Goal: Task Accomplishment & Management: Manage account settings

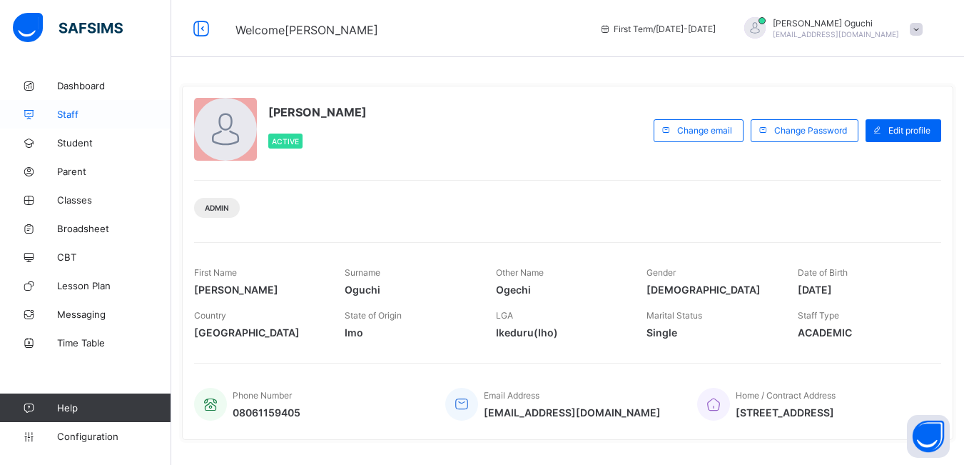
click at [69, 113] on span "Staff" at bounding box center [114, 113] width 114 height 11
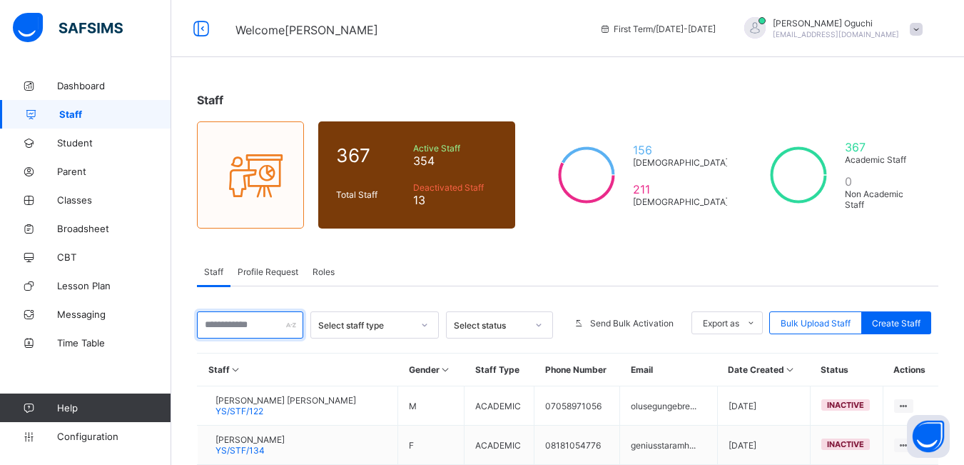
click at [244, 325] on input "text" at bounding box center [250, 324] width 106 height 27
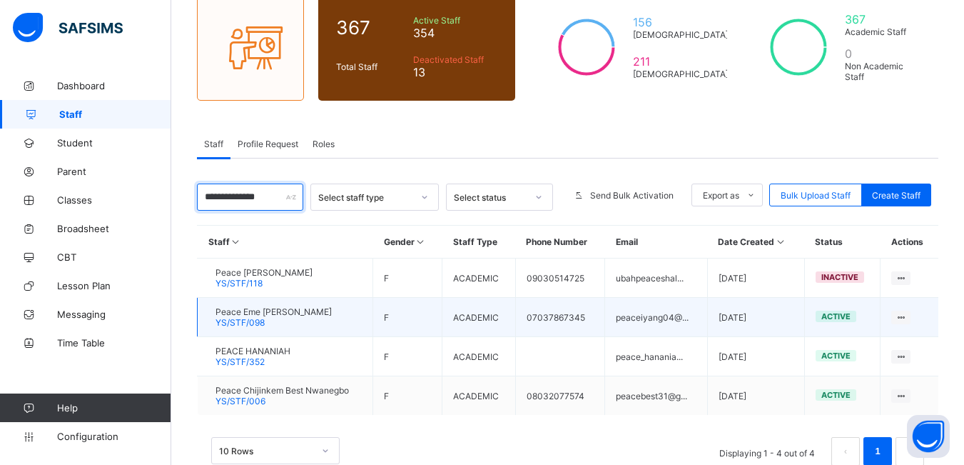
scroll to position [143, 0]
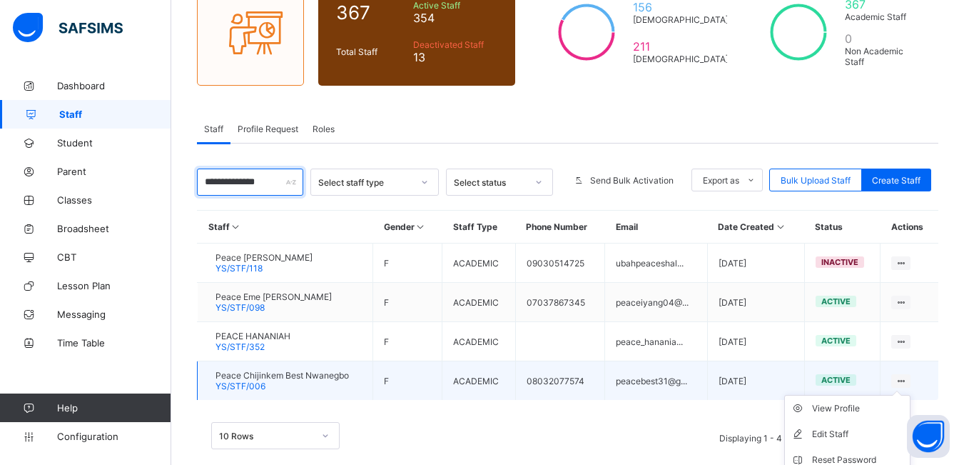
type input "**********"
click at [911, 395] on ul "View Profile Edit Staff Reset Password Resend Activation Link Change Email Dele…" at bounding box center [847, 473] width 126 height 156
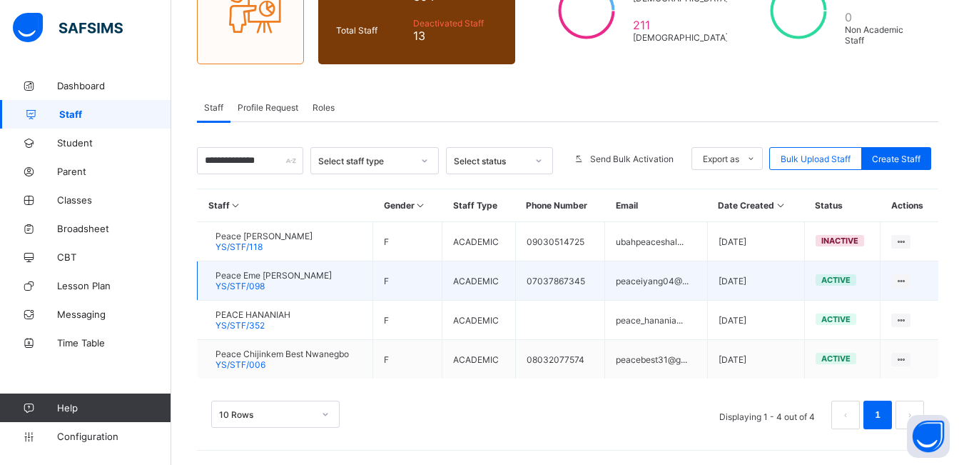
scroll to position [164, 0]
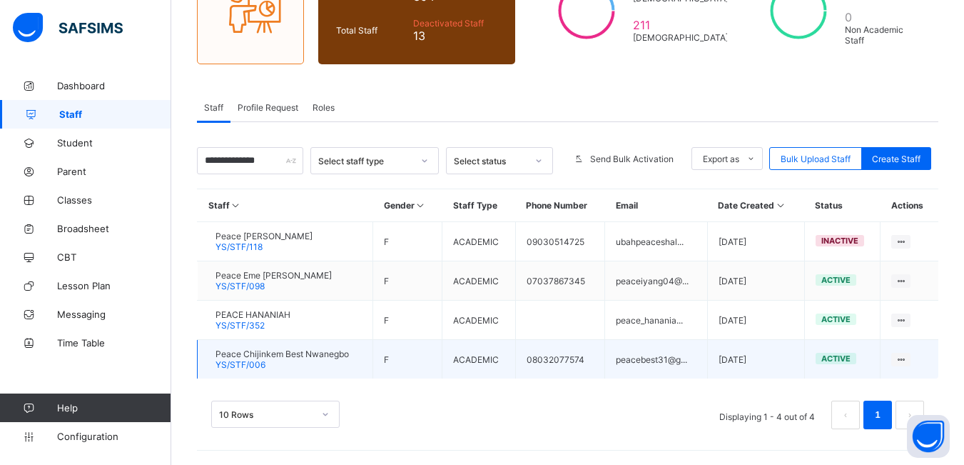
click at [318, 361] on div "Peace Chijinkem Best Nwanegbo YS/STF/006" at bounding box center [282, 358] width 133 height 21
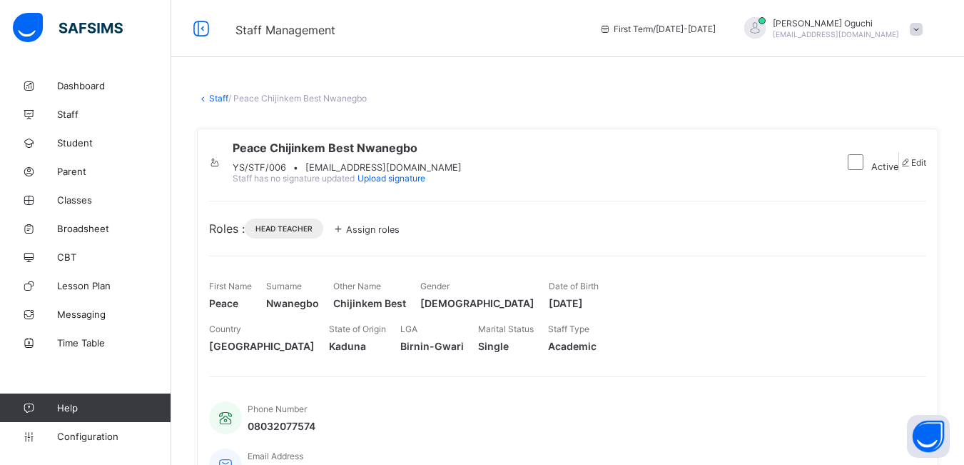
click at [344, 236] on icon at bounding box center [338, 228] width 16 height 14
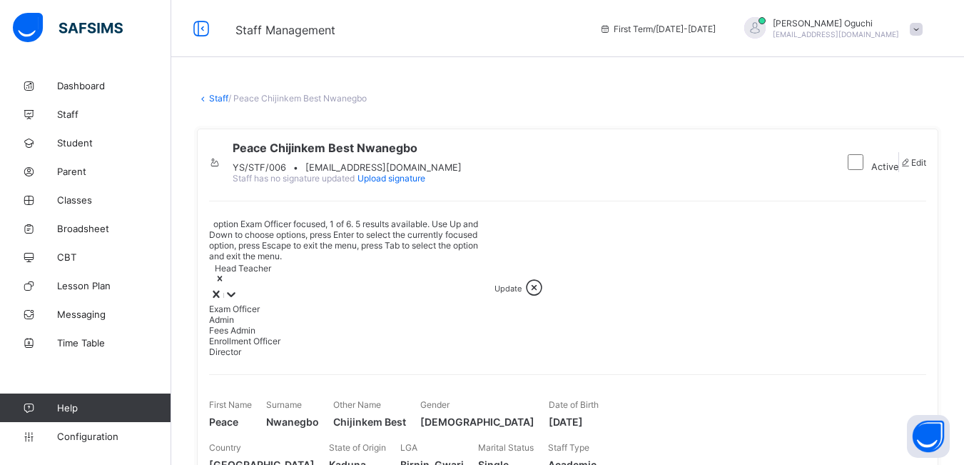
click at [238, 287] on icon at bounding box center [231, 294] width 14 height 14
click at [282, 314] on div "Admin" at bounding box center [351, 319] width 285 height 11
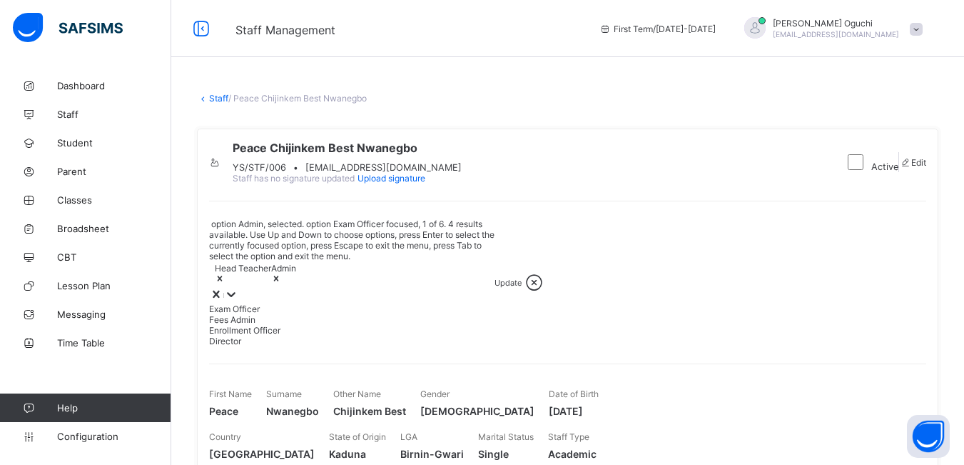
click at [495, 278] on span "Update" at bounding box center [508, 283] width 27 height 10
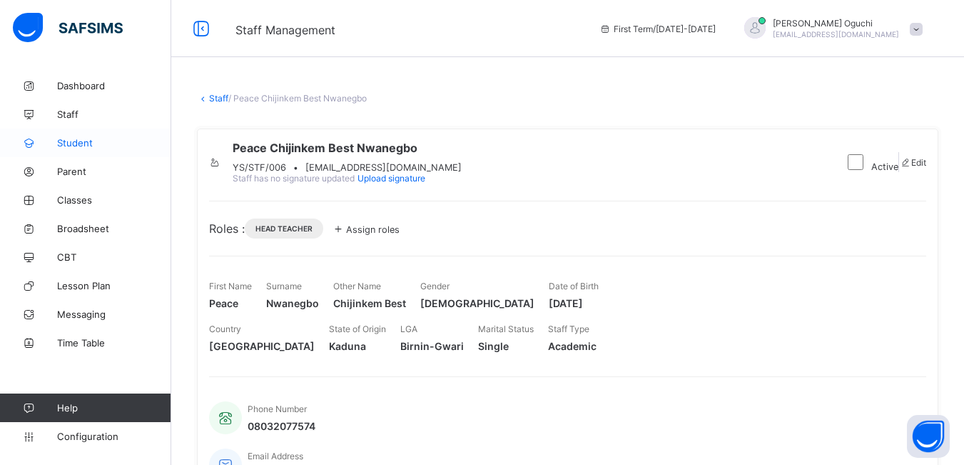
click at [79, 138] on span "Student" at bounding box center [114, 142] width 114 height 11
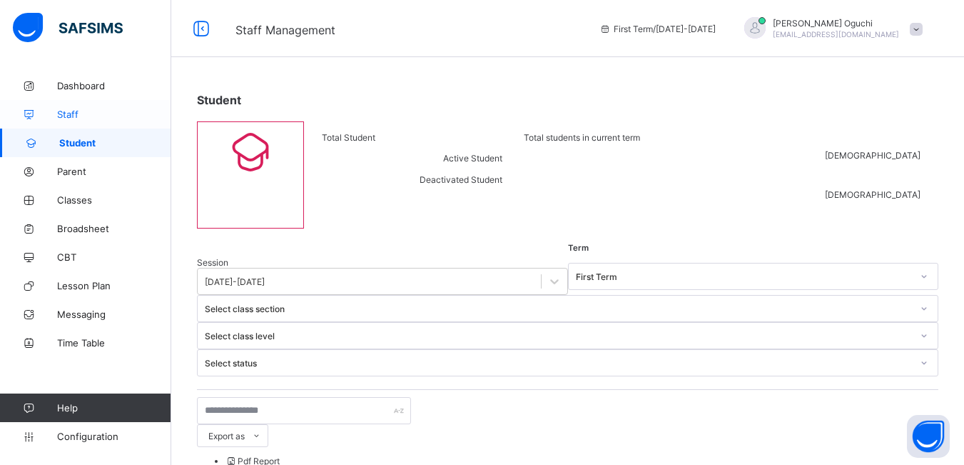
click at [75, 111] on span "Staff" at bounding box center [114, 113] width 114 height 11
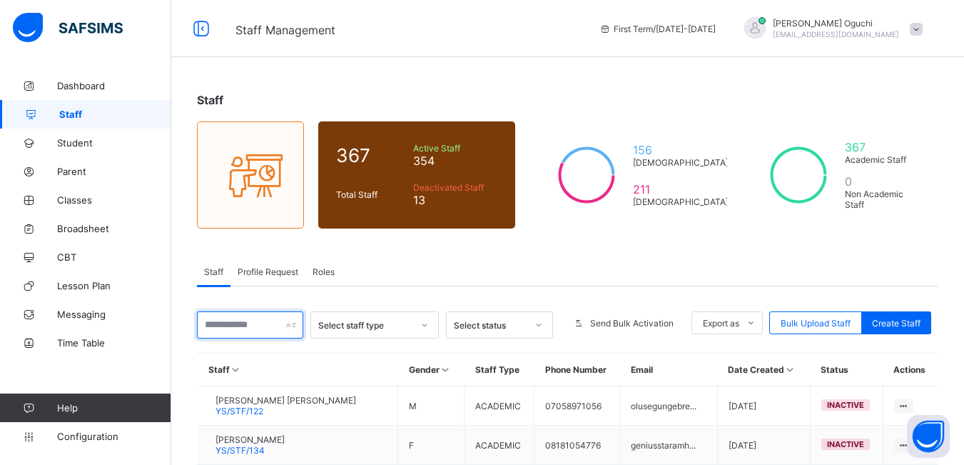
click at [224, 327] on input "text" at bounding box center [250, 324] width 106 height 27
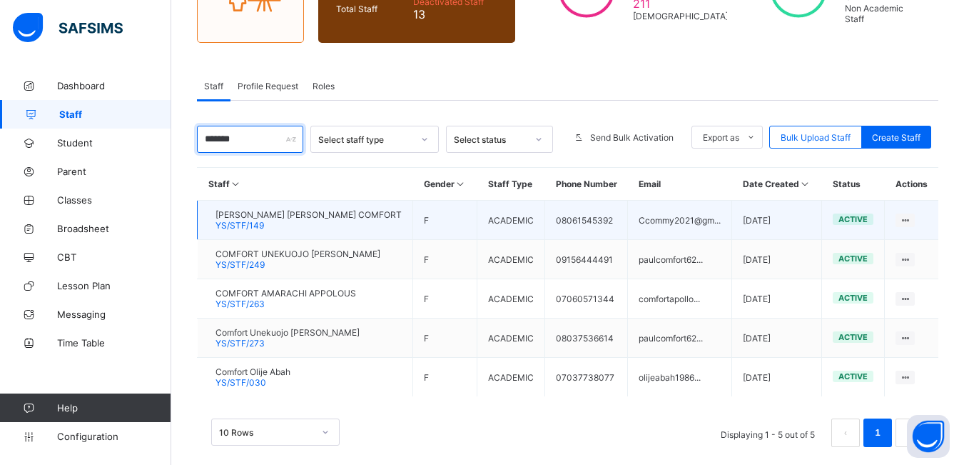
scroll to position [203, 0]
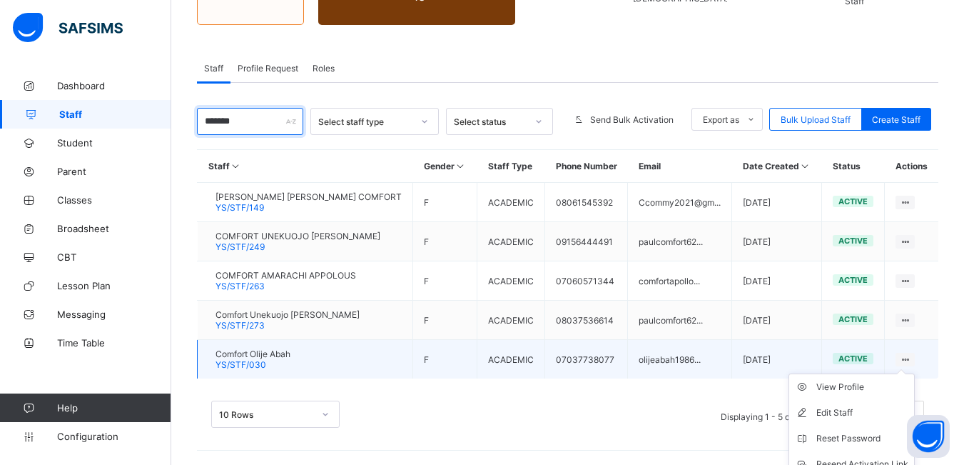
type input "*******"
click at [912, 373] on ul "View Profile Edit Staff Reset Password Resend Activation Link Change Email Dele…" at bounding box center [852, 451] width 126 height 156
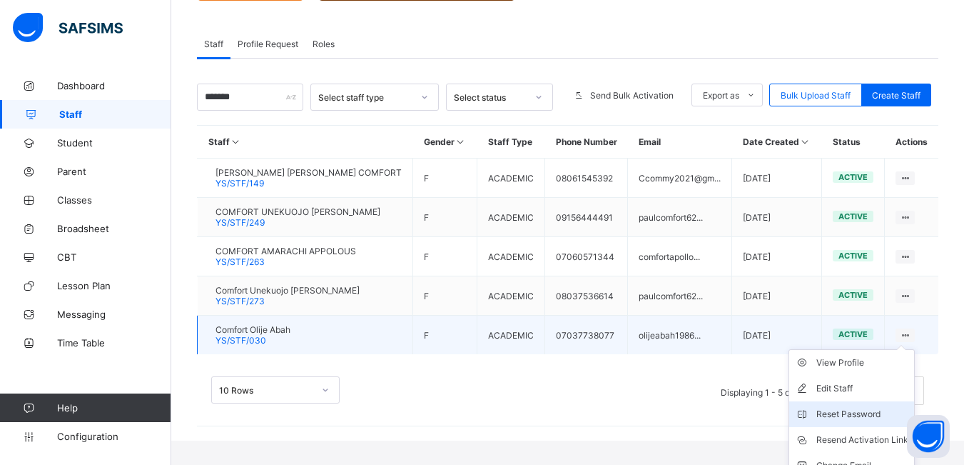
scroll to position [268, 0]
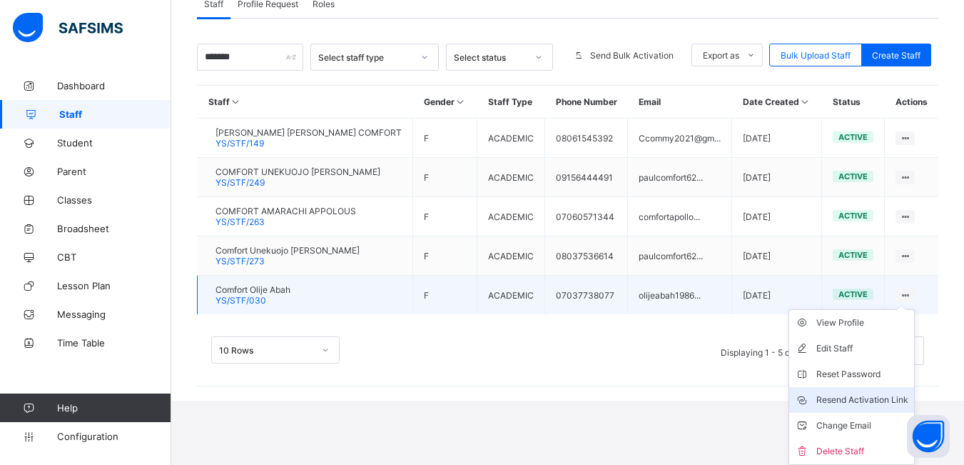
click at [881, 398] on div "Resend Activation Link" at bounding box center [863, 400] width 92 height 14
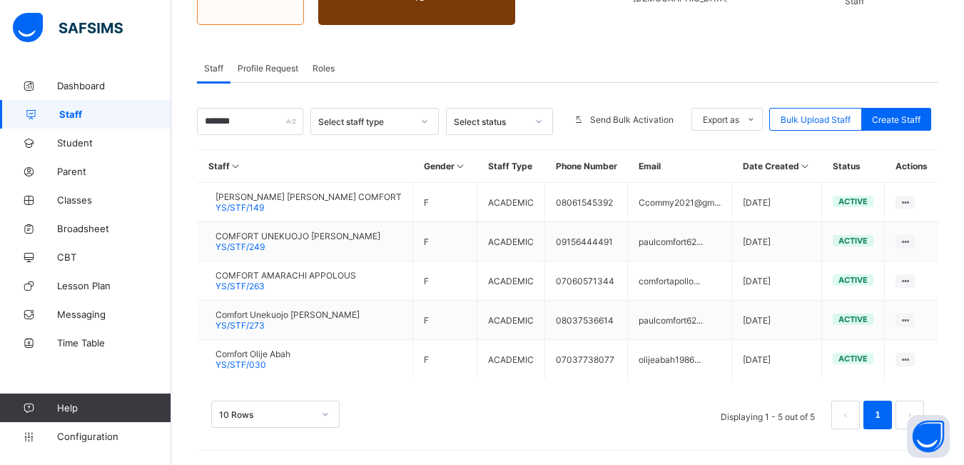
scroll to position [203, 0]
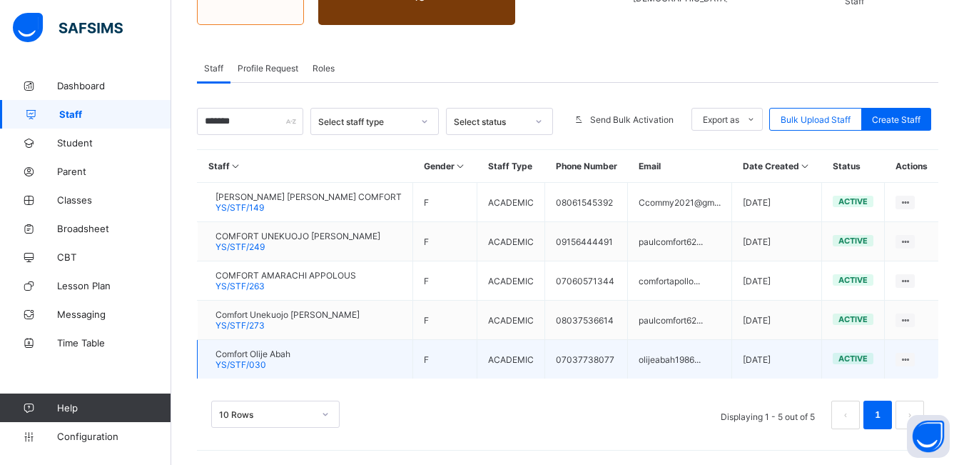
click at [678, 360] on td "olijeabah1986..." at bounding box center [680, 359] width 104 height 39
click at [700, 361] on td "olijeabah1986..." at bounding box center [680, 359] width 104 height 39
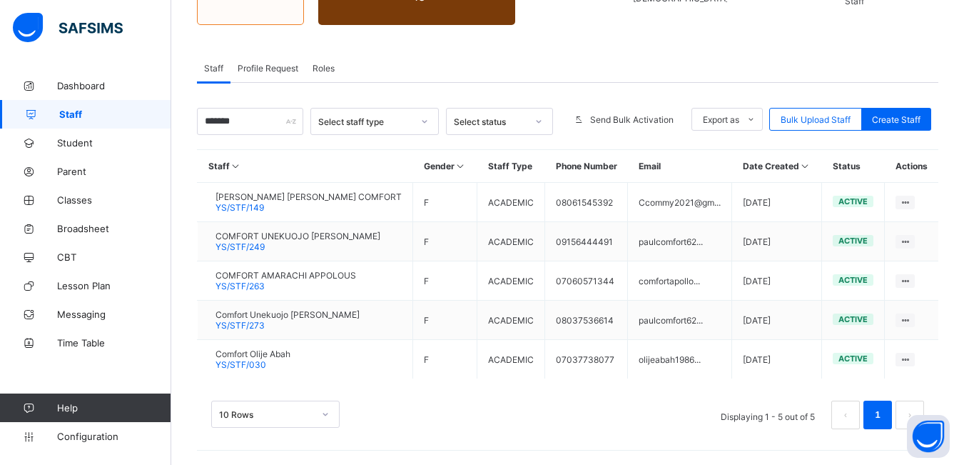
click at [719, 393] on div "10 Rows Displaying 1 - 5 out of 5 1" at bounding box center [568, 407] width 742 height 71
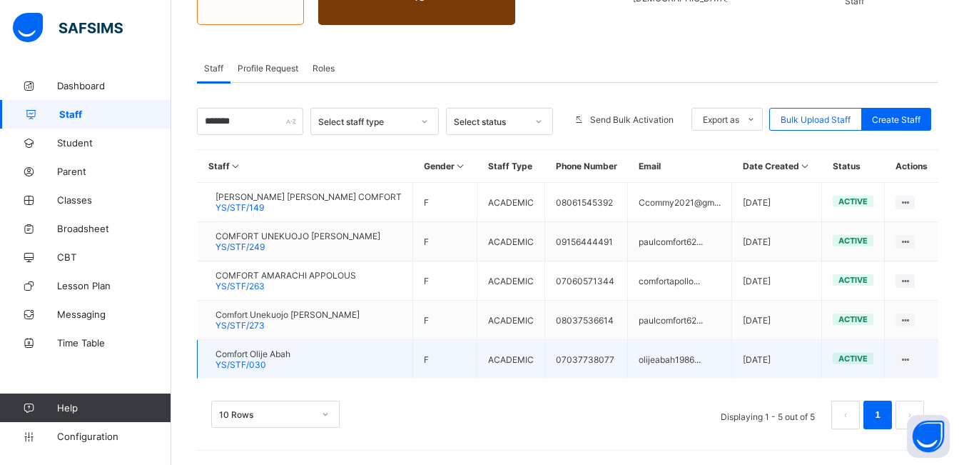
click at [661, 363] on td "olijeabah1986..." at bounding box center [680, 359] width 104 height 39
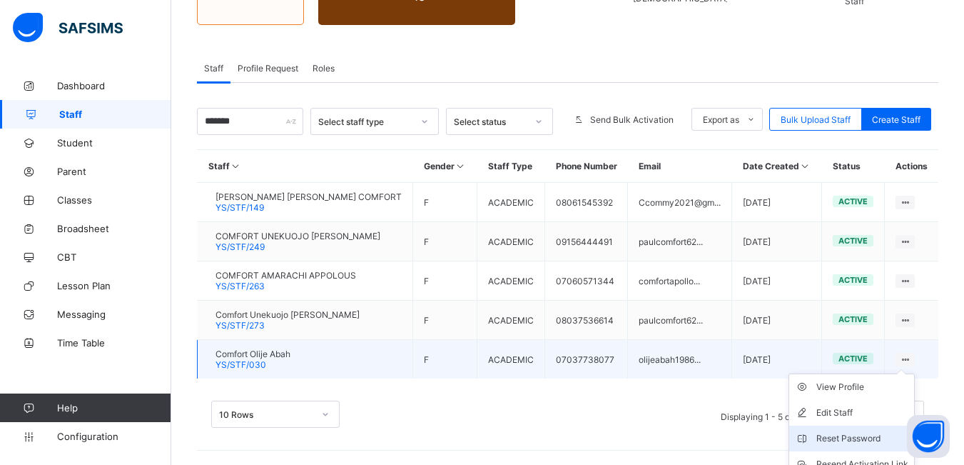
scroll to position [268, 0]
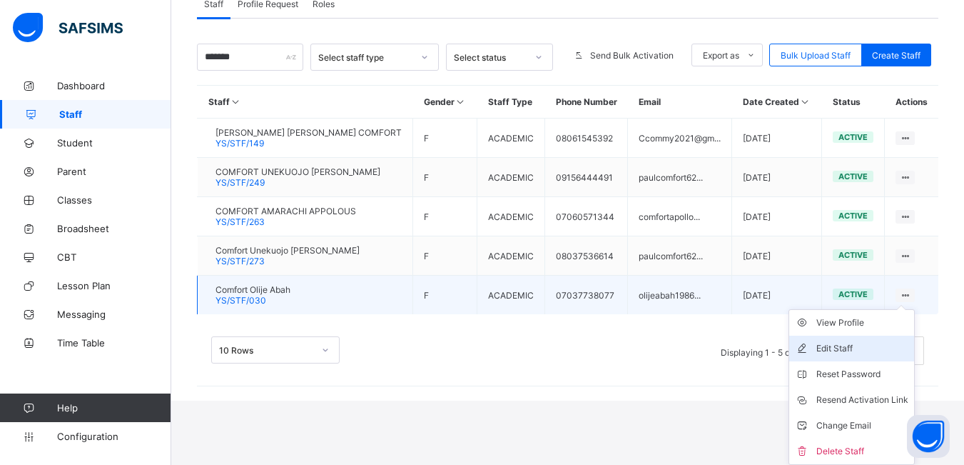
click at [841, 346] on div "Edit Staff" at bounding box center [863, 348] width 92 height 14
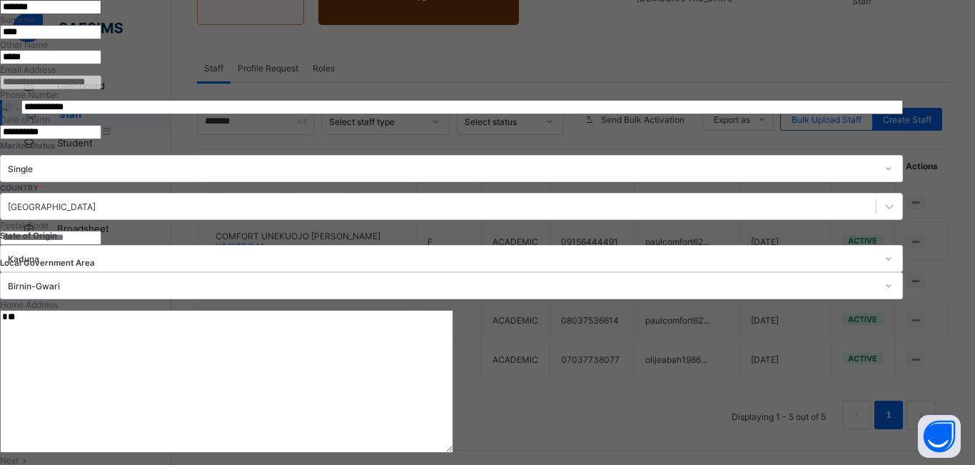
scroll to position [534, 0]
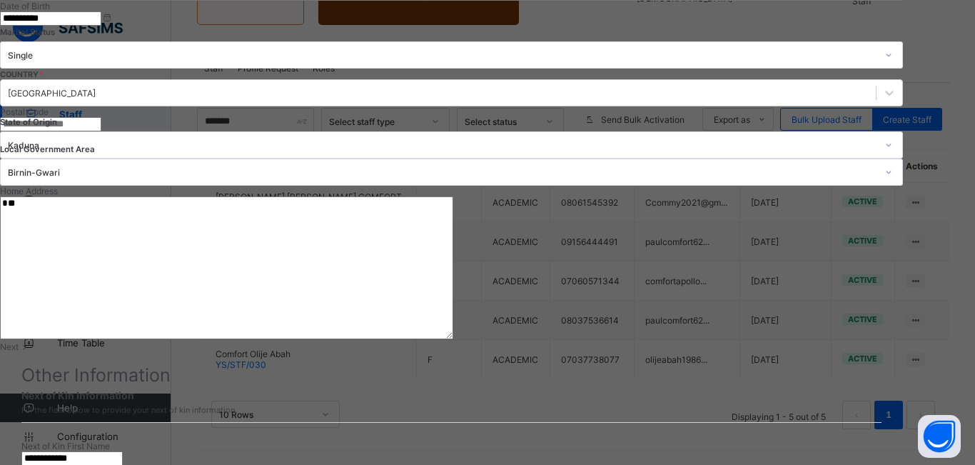
click at [31, 341] on span at bounding box center [25, 346] width 12 height 11
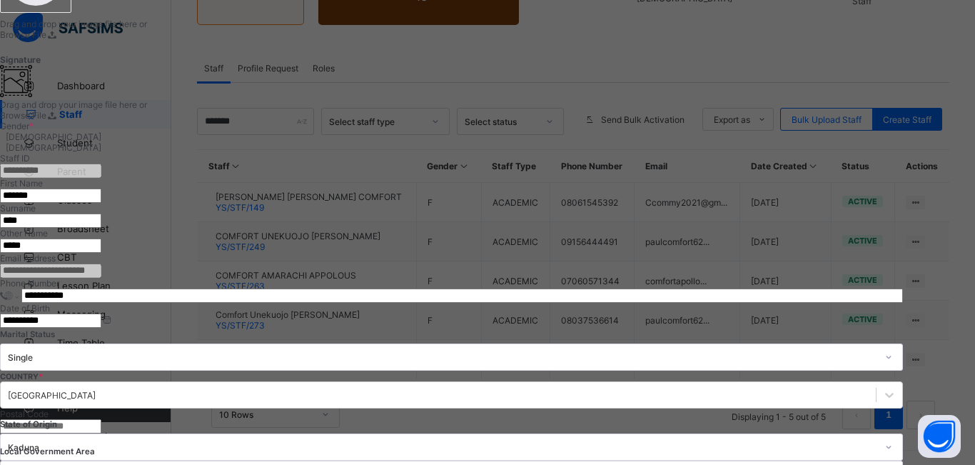
scroll to position [136, 0]
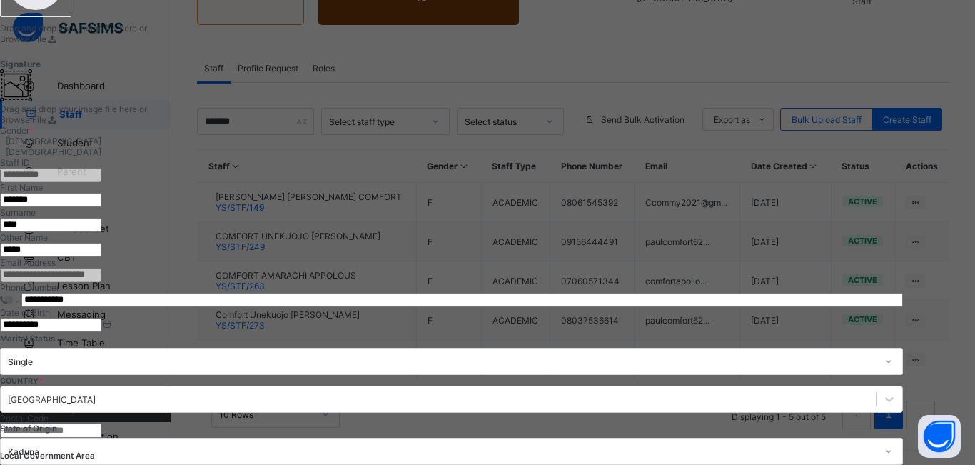
scroll to position [293, 0]
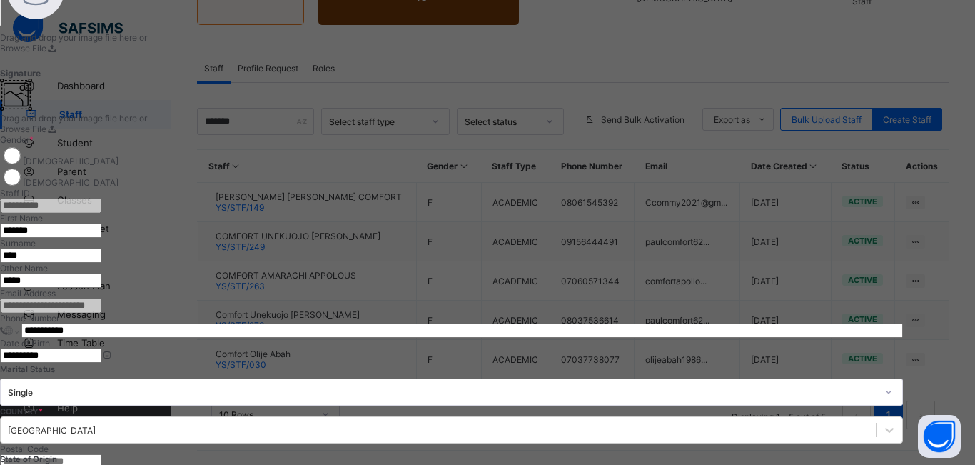
scroll to position [79, 0]
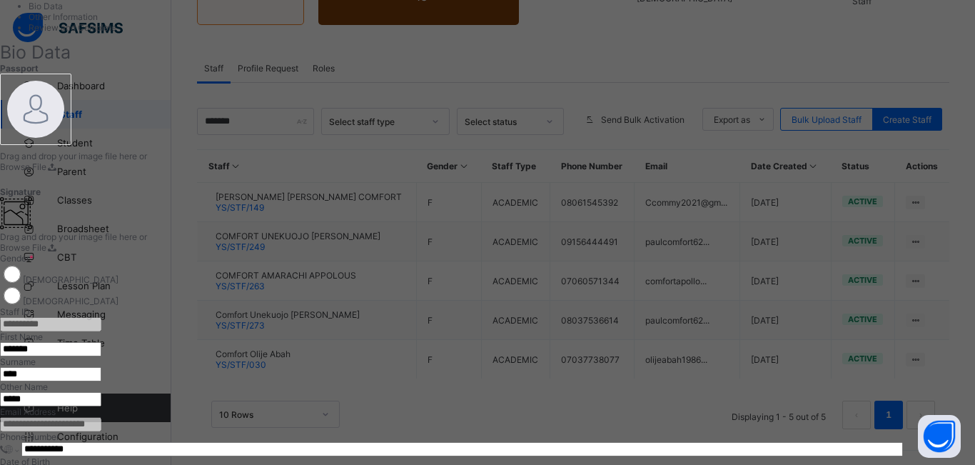
click at [123, 33] on ul "Bio Data Other Information Review and Complete" at bounding box center [451, 17] width 903 height 32
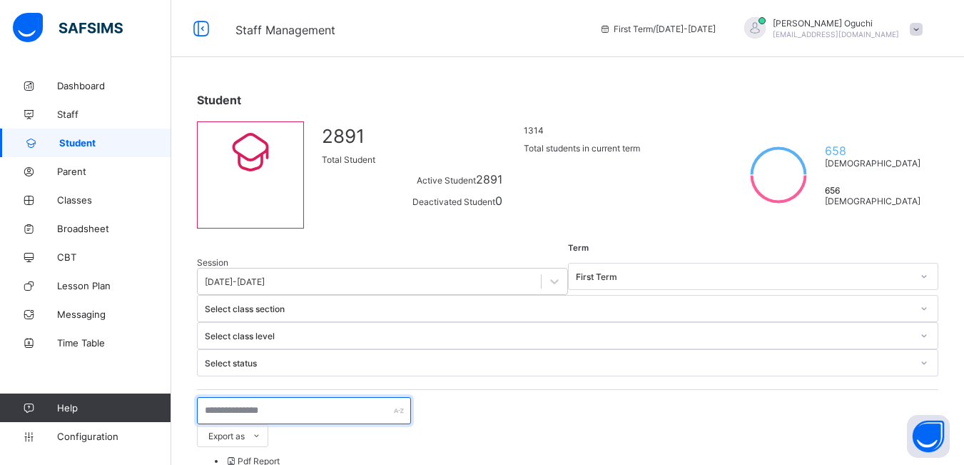
click at [293, 397] on input "text" at bounding box center [304, 410] width 214 height 27
type input "*******"
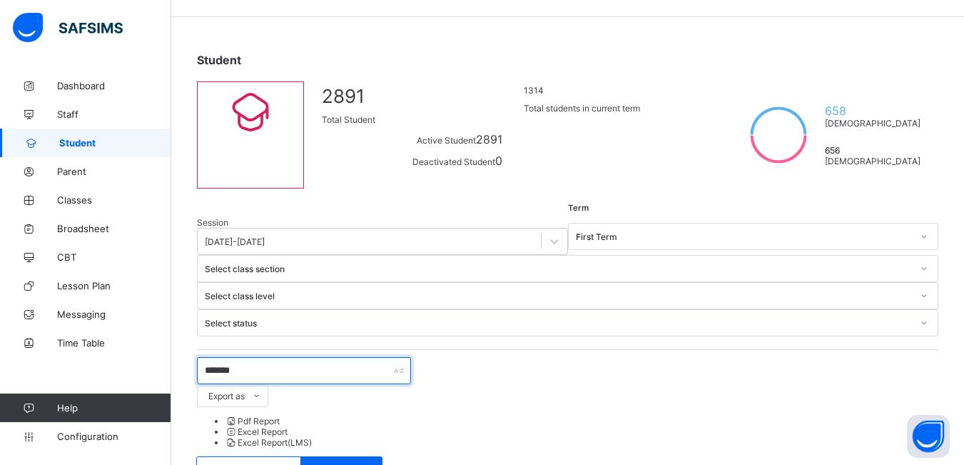
scroll to position [52, 0]
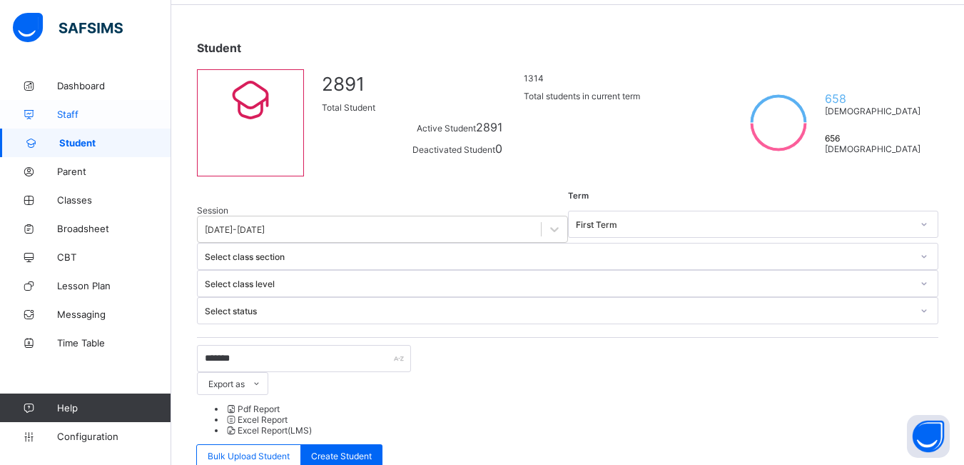
click at [75, 113] on span "Staff" at bounding box center [114, 113] width 114 height 11
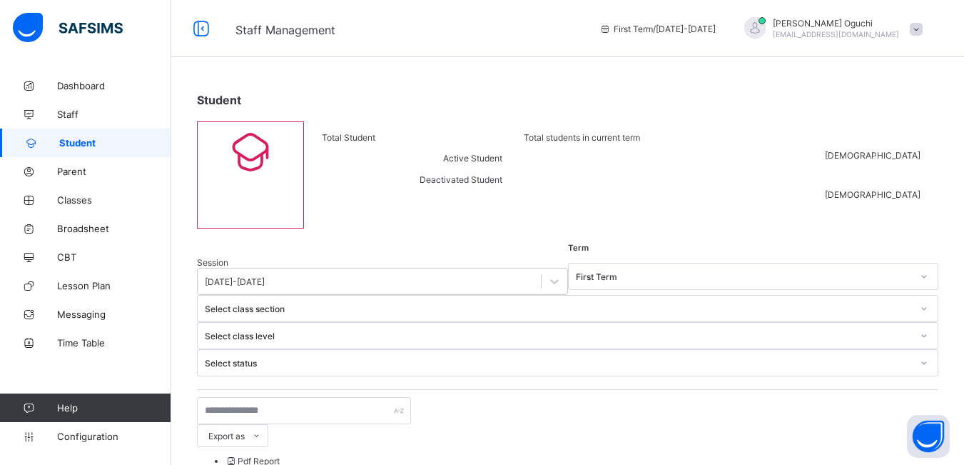
scroll to position [52, 0]
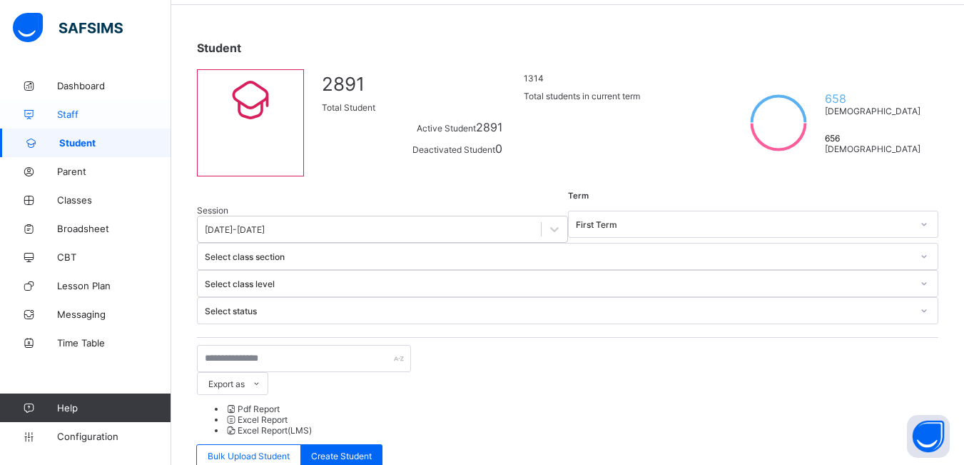
click at [81, 109] on span "Staff" at bounding box center [114, 113] width 114 height 11
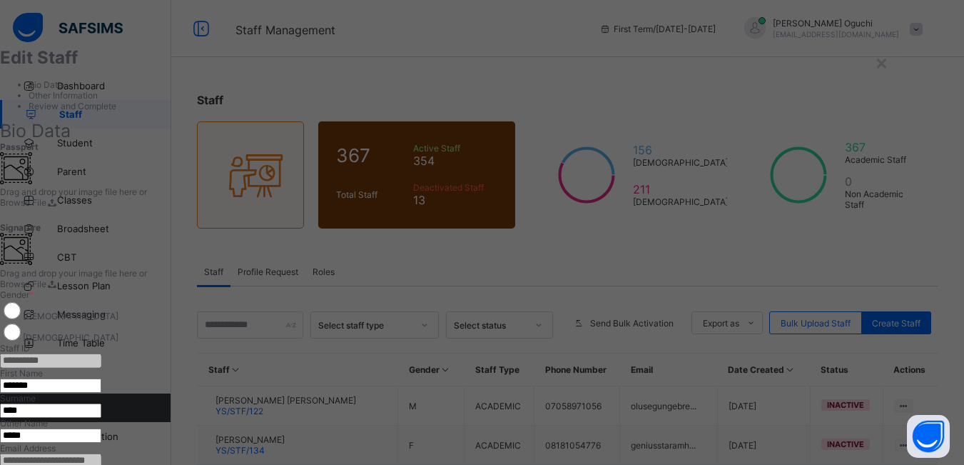
drag, startPoint x: 920, startPoint y: 66, endPoint x: 911, endPoint y: 81, distance: 18.2
click at [889, 73] on div "×" at bounding box center [882, 62] width 14 height 24
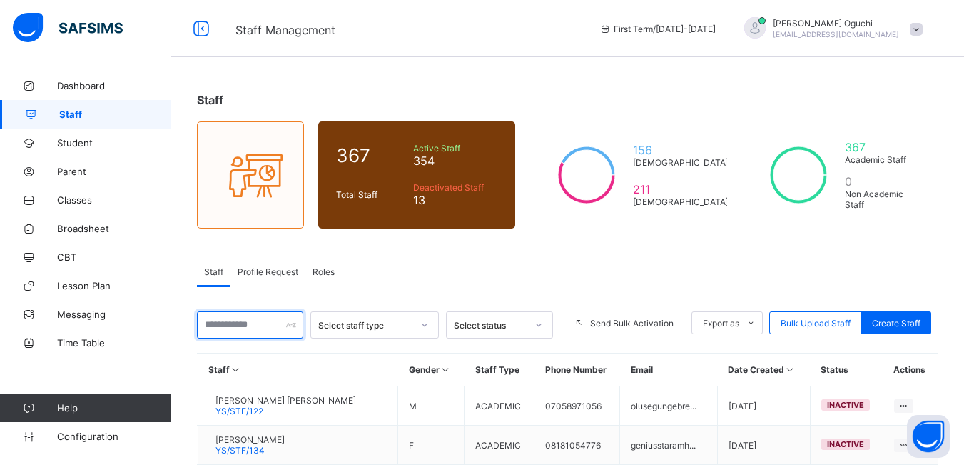
click at [246, 325] on input "text" at bounding box center [250, 324] width 106 height 27
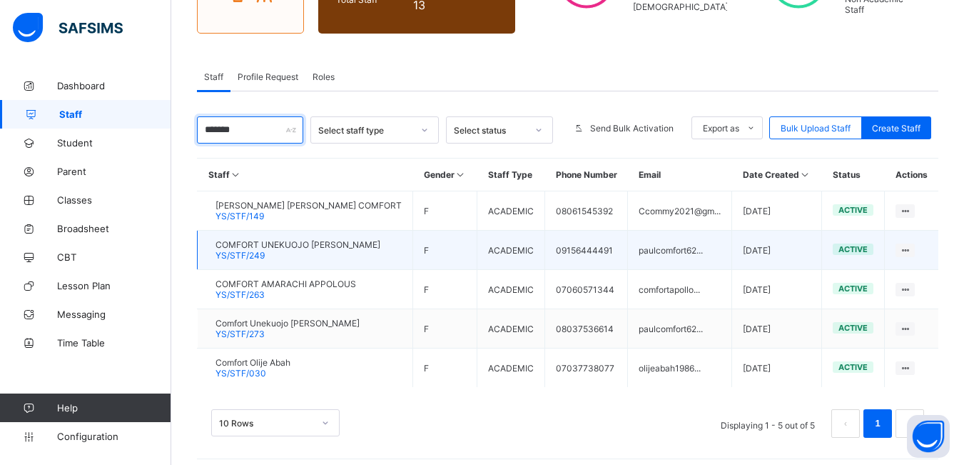
scroll to position [203, 0]
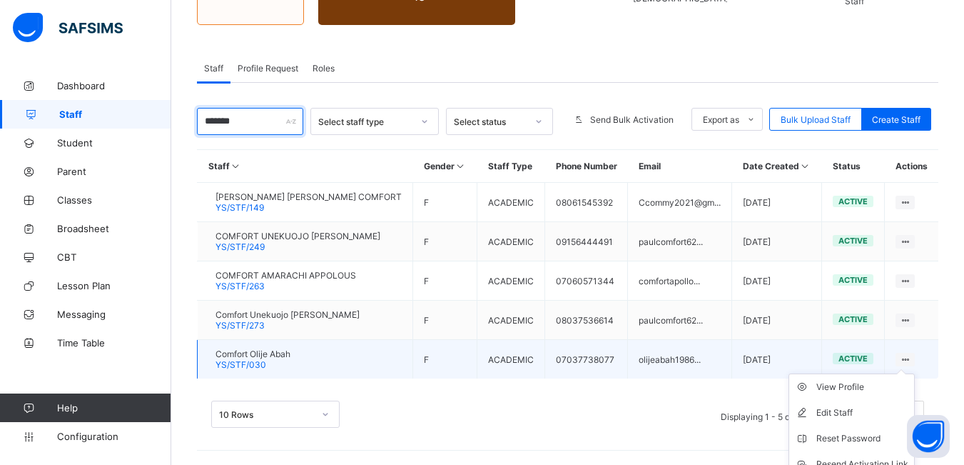
type input "*******"
click at [912, 373] on ul "View Profile Edit Staff Reset Password Resend Activation Link Change Email Dele…" at bounding box center [852, 451] width 126 height 156
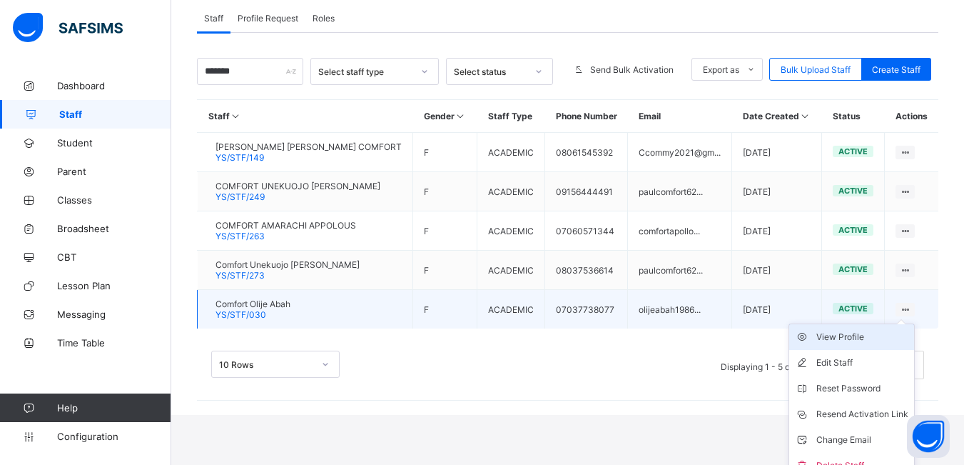
scroll to position [268, 0]
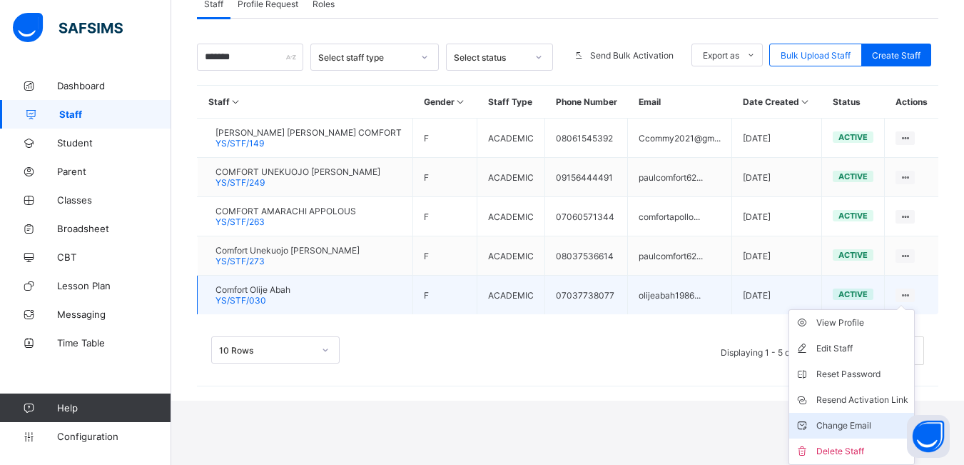
click at [862, 425] on div "Change Email" at bounding box center [863, 425] width 92 height 14
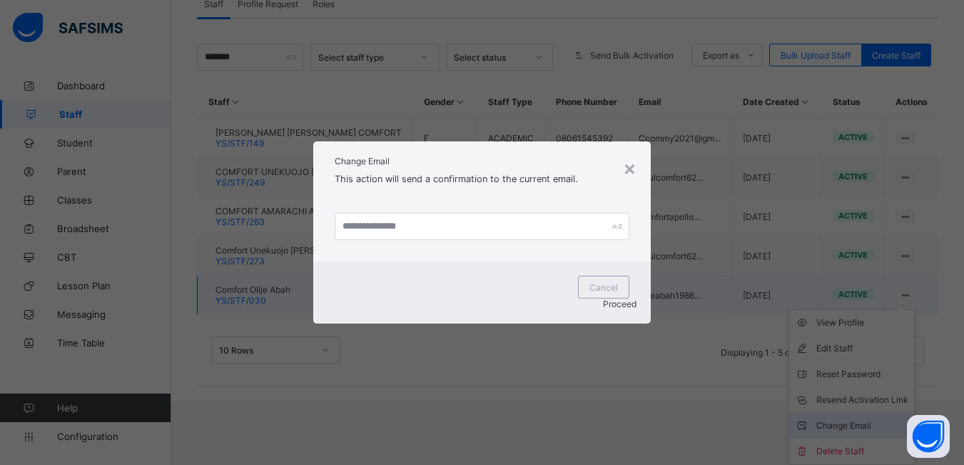
scroll to position [203, 0]
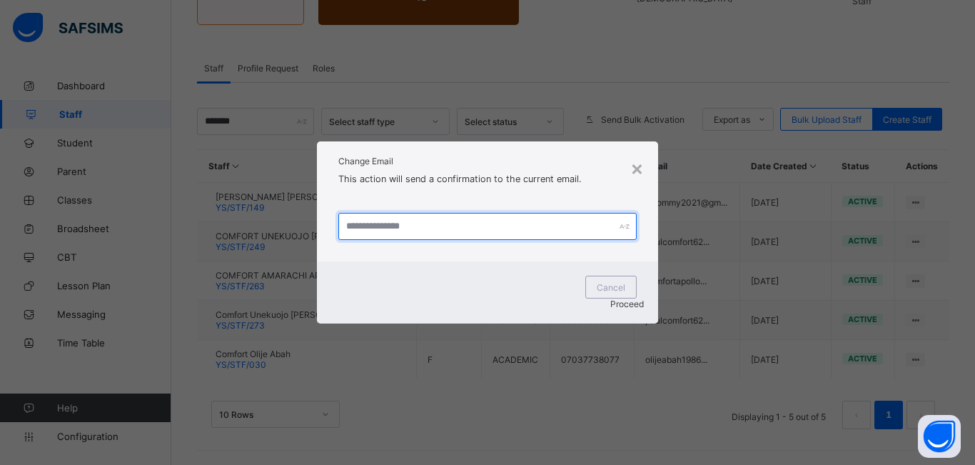
click at [370, 240] on input "text" at bounding box center [487, 226] width 298 height 27
type input "**********"
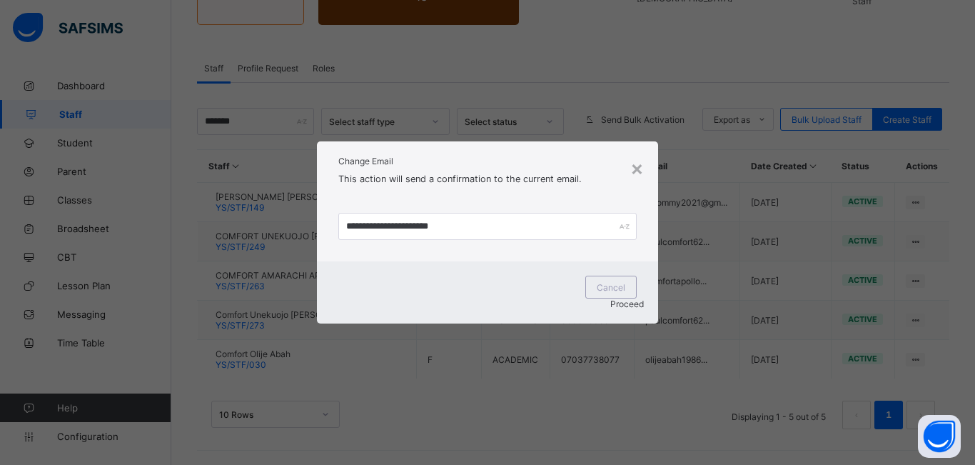
click at [616, 298] on span "Proceed" at bounding box center [627, 303] width 34 height 11
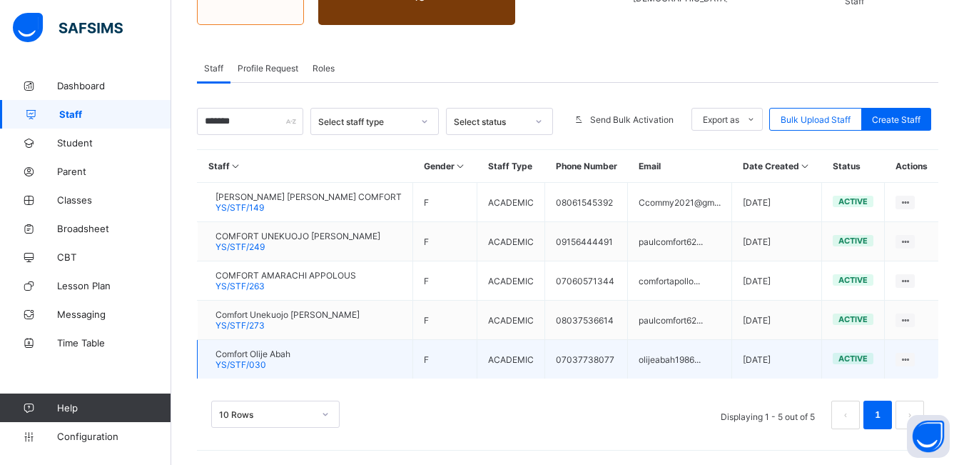
click at [702, 364] on td "olijeabah1986..." at bounding box center [680, 359] width 104 height 39
click at [712, 363] on td "olijeabah1986..." at bounding box center [680, 359] width 104 height 39
click at [712, 364] on td "olijeabah1986..." at bounding box center [680, 359] width 104 height 39
click at [712, 353] on td "olijeabah1986..." at bounding box center [680, 359] width 104 height 39
click at [911, 358] on icon at bounding box center [905, 359] width 12 height 11
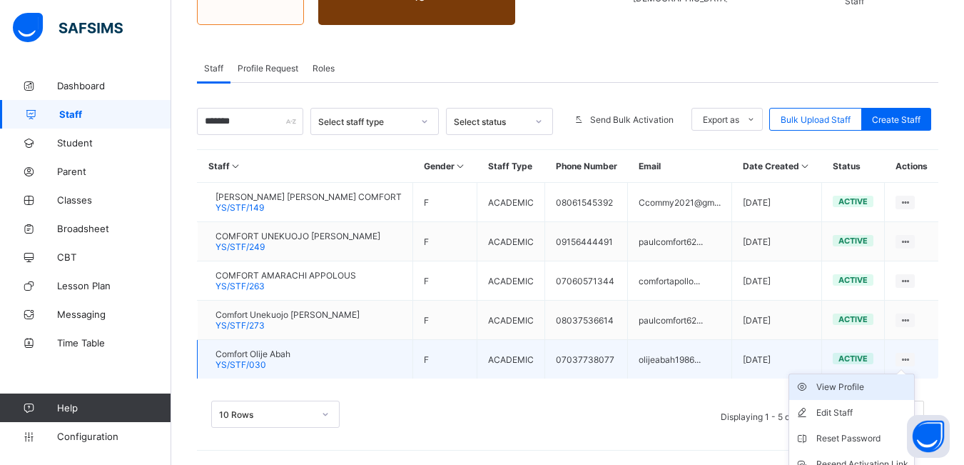
click at [850, 388] on div "View Profile" at bounding box center [863, 387] width 92 height 14
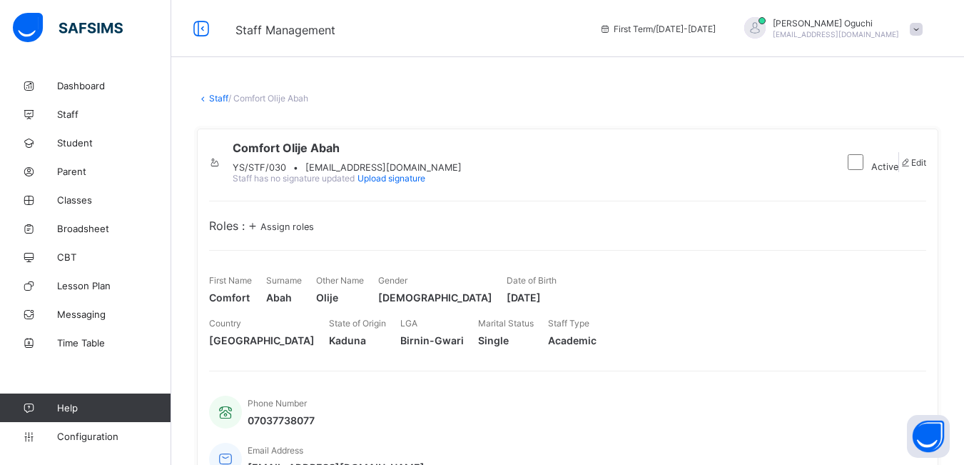
click at [914, 168] on span "Edit" at bounding box center [918, 162] width 15 height 11
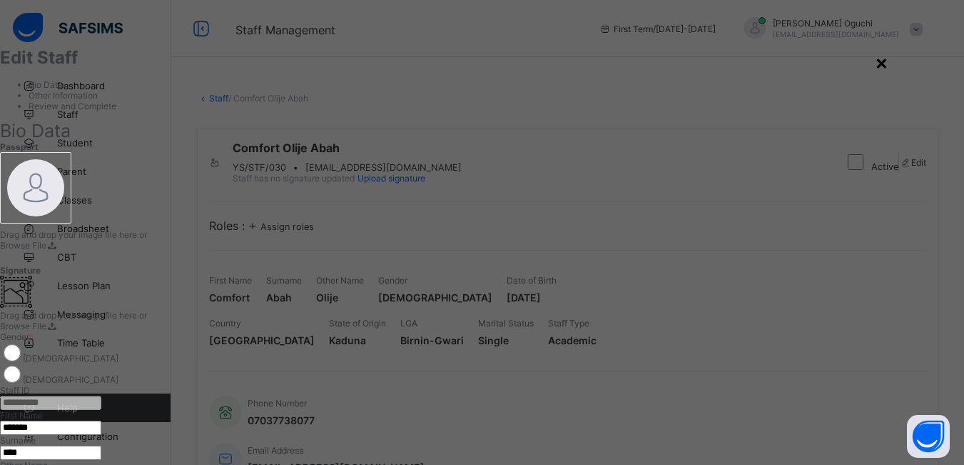
click at [889, 64] on div "×" at bounding box center [882, 62] width 14 height 24
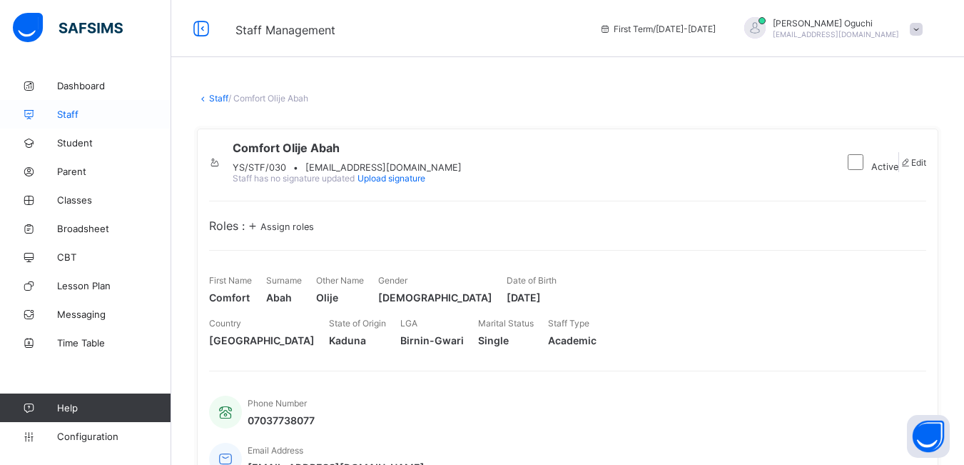
click at [91, 117] on span "Staff" at bounding box center [114, 113] width 114 height 11
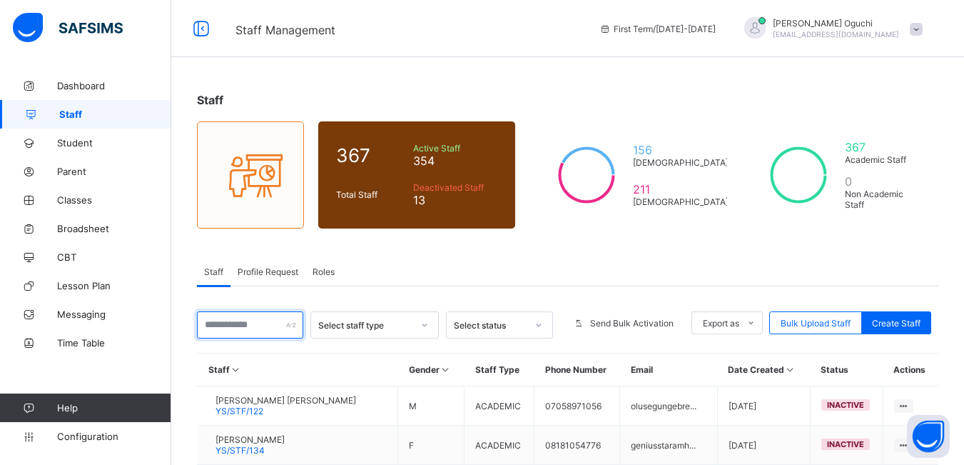
click at [237, 324] on input "text" at bounding box center [250, 324] width 106 height 27
type input "*******"
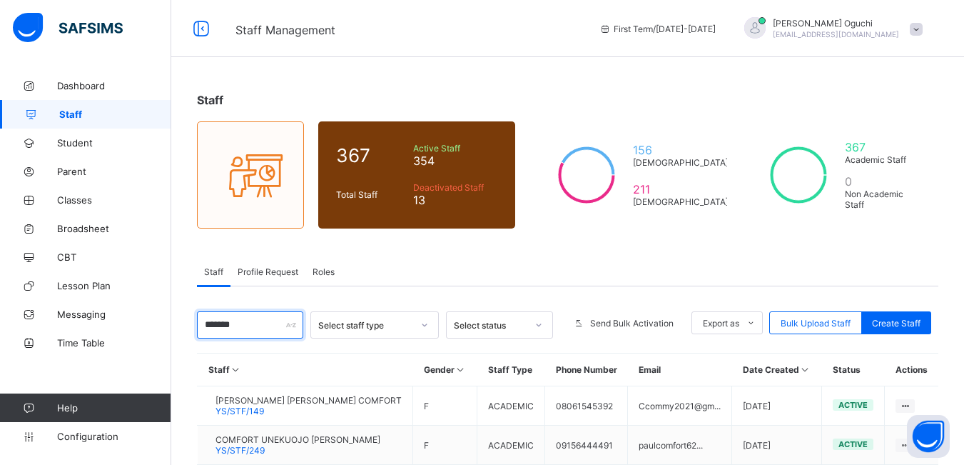
scroll to position [203, 0]
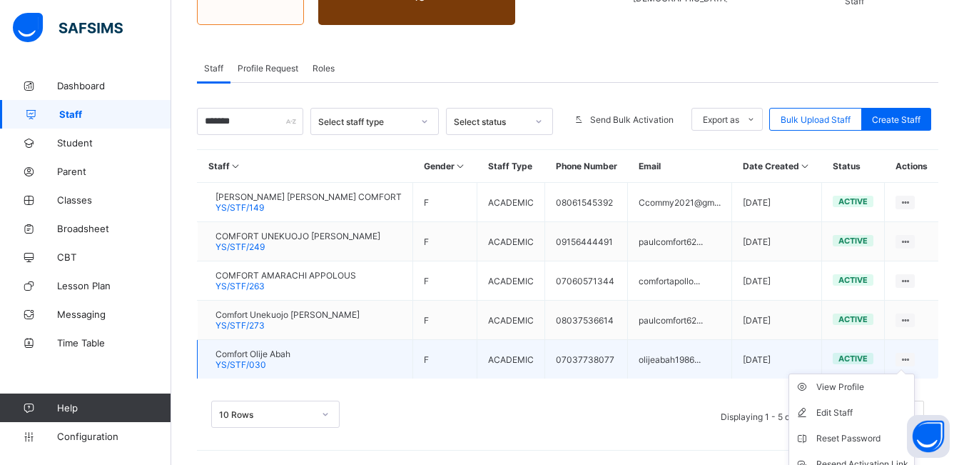
click at [914, 373] on ul "View Profile Edit Staff Reset Password Resend Activation Link Change Email Dele…" at bounding box center [852, 451] width 126 height 156
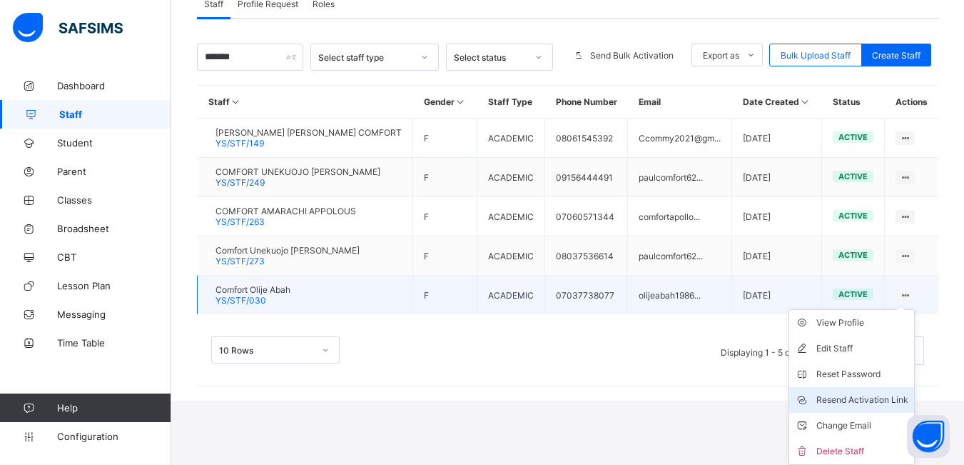
click at [884, 398] on div "Resend Activation Link" at bounding box center [863, 400] width 92 height 14
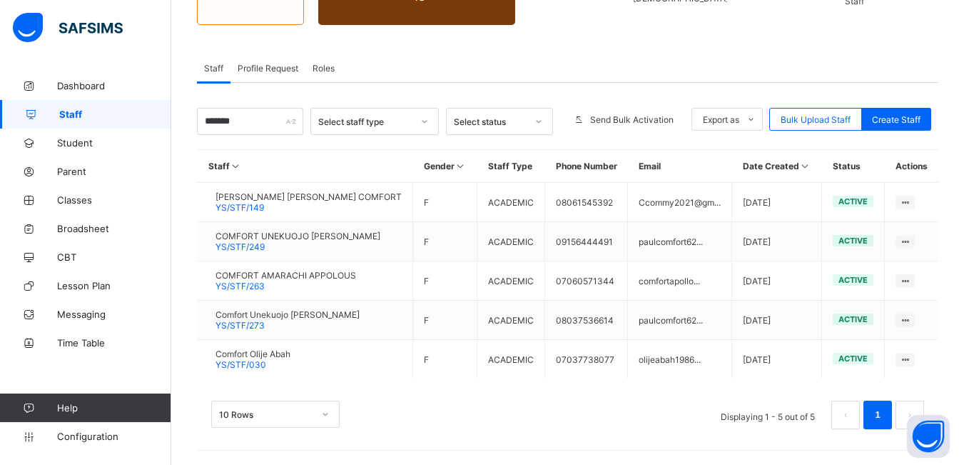
scroll to position [203, 0]
